Goal: Find contact information: Find contact information

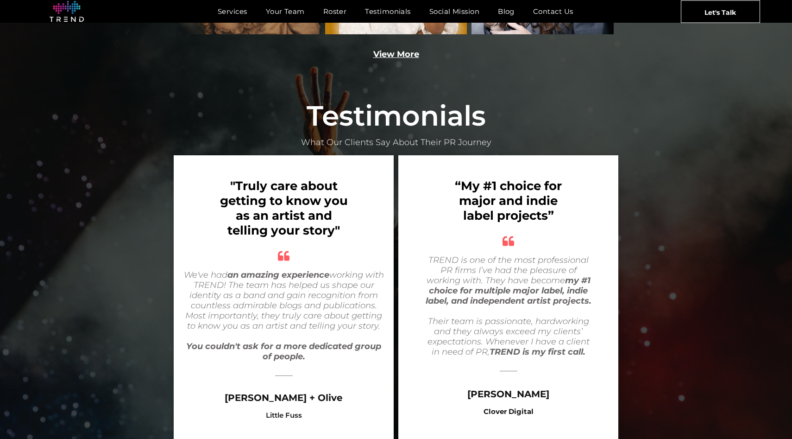
scroll to position [1783, 0]
